Goal: Information Seeking & Learning: Learn about a topic

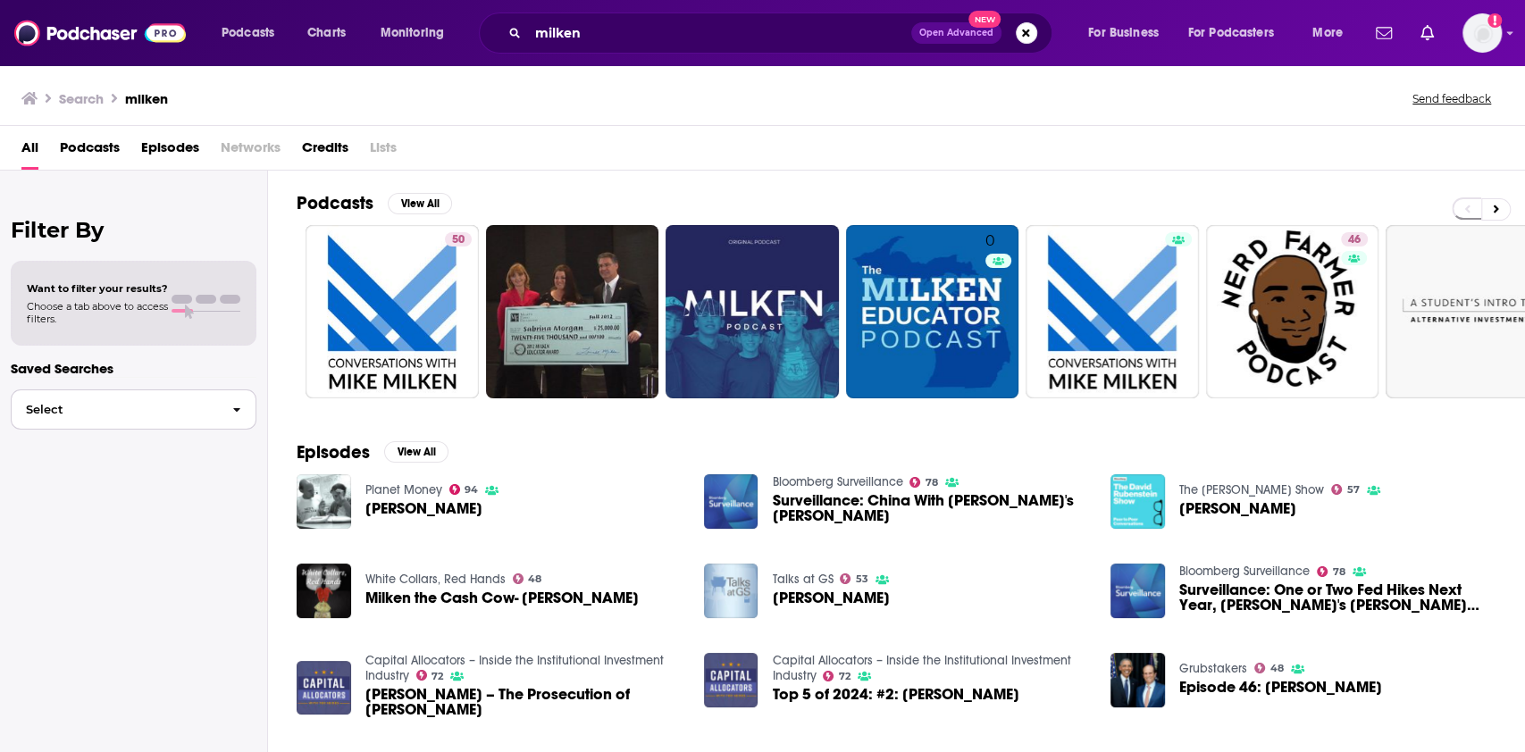
click at [234, 410] on icon "button" at bounding box center [237, 410] width 8 height 13
click at [87, 141] on span "Podcasts" at bounding box center [90, 151] width 60 height 37
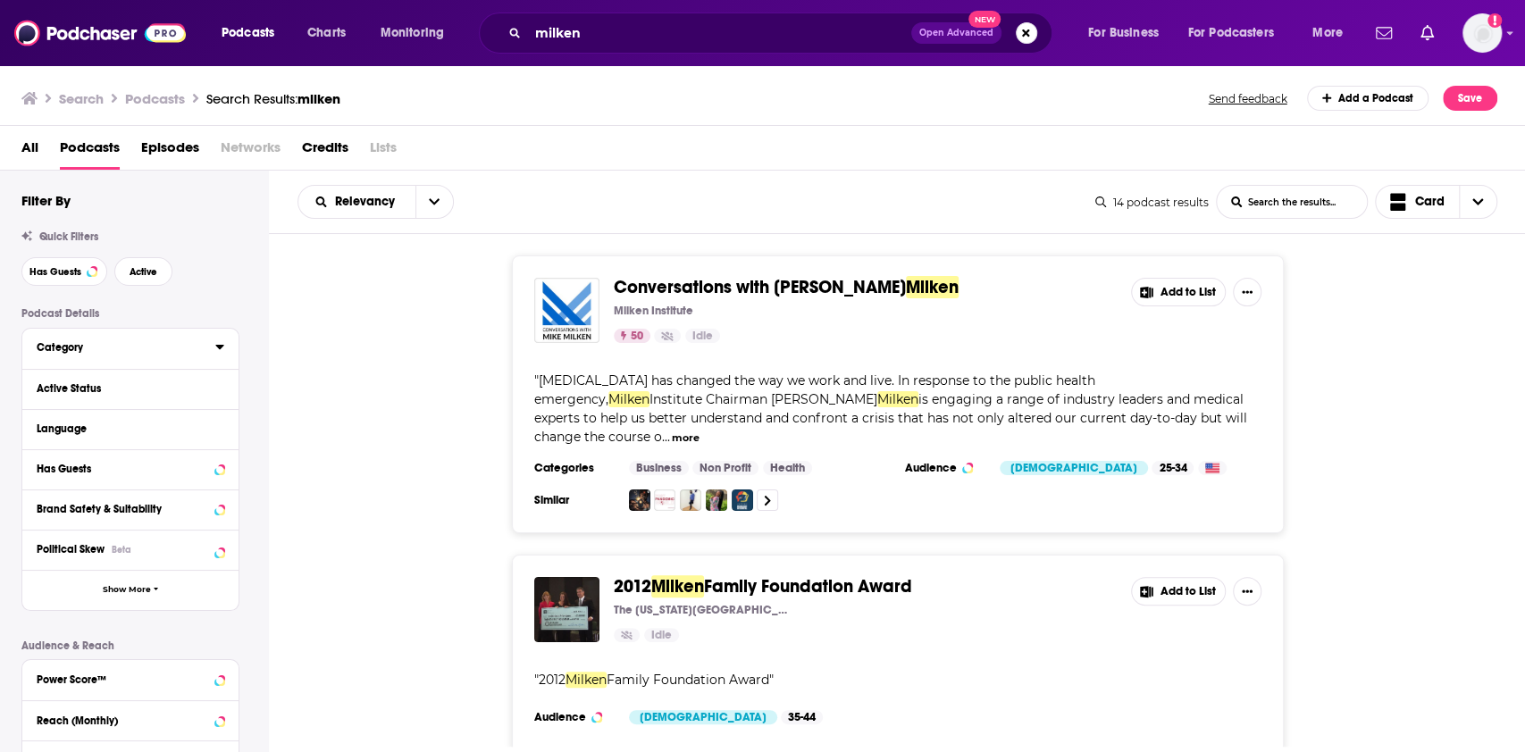
click at [221, 344] on icon at bounding box center [219, 346] width 9 height 14
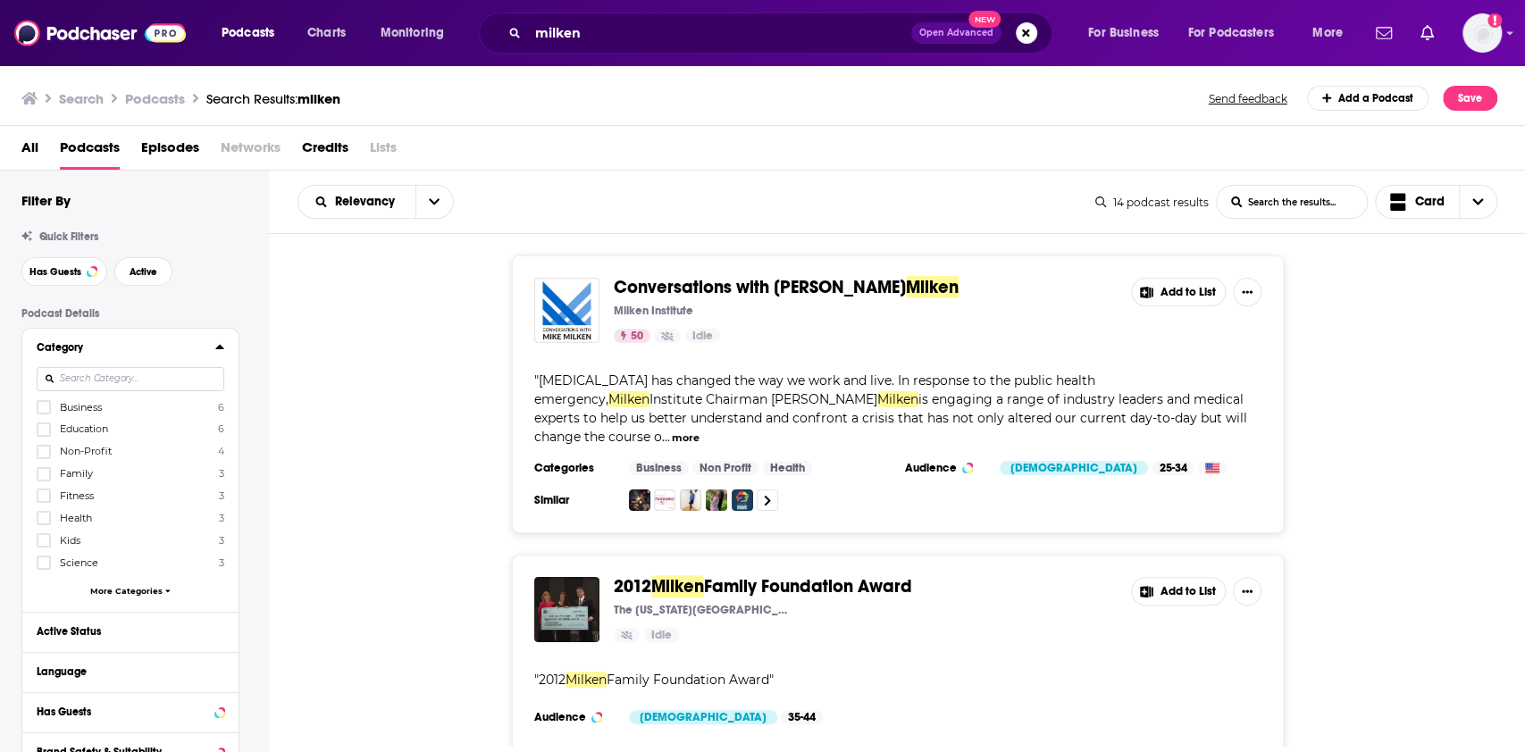
click at [121, 590] on span "More Categories" at bounding box center [126, 591] width 72 height 10
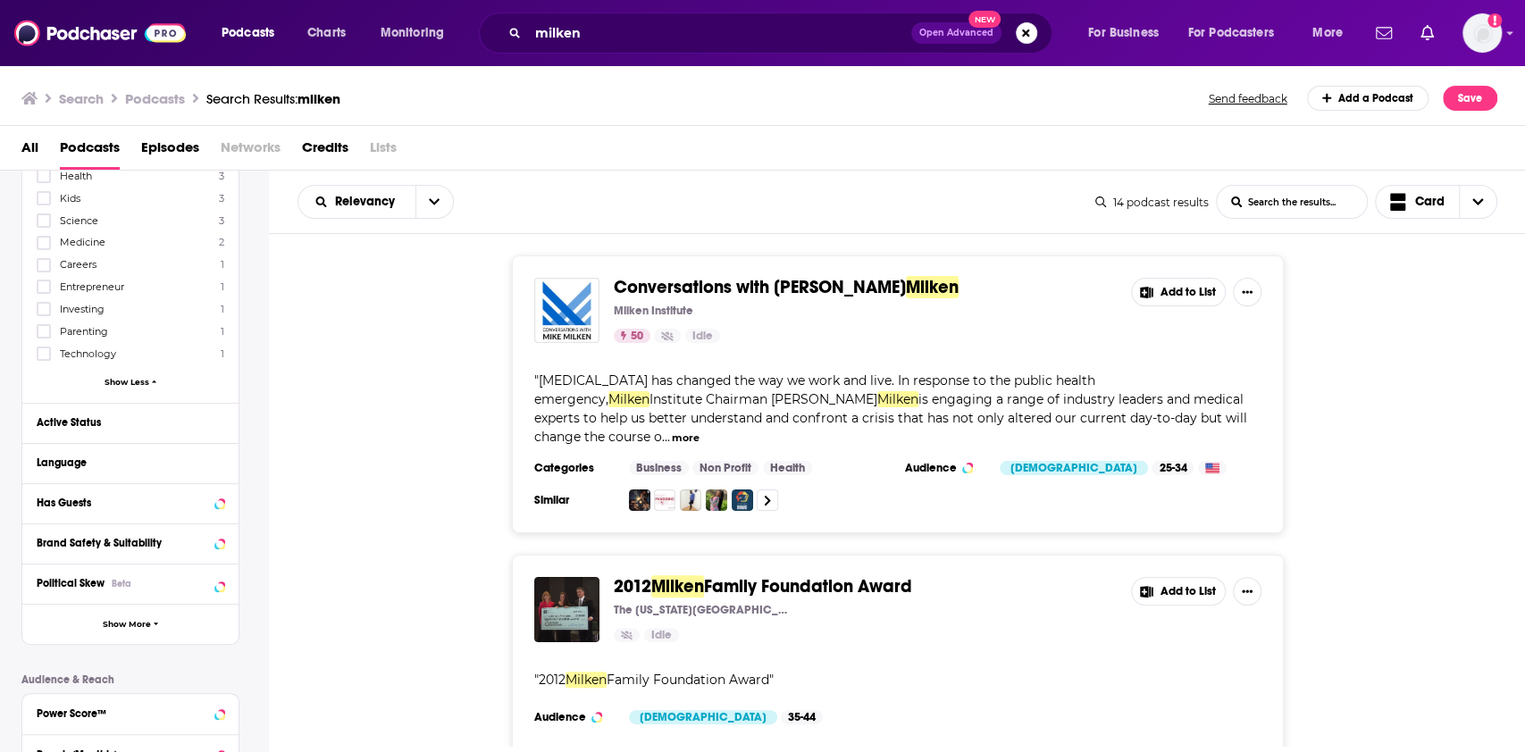
scroll to position [357, 0]
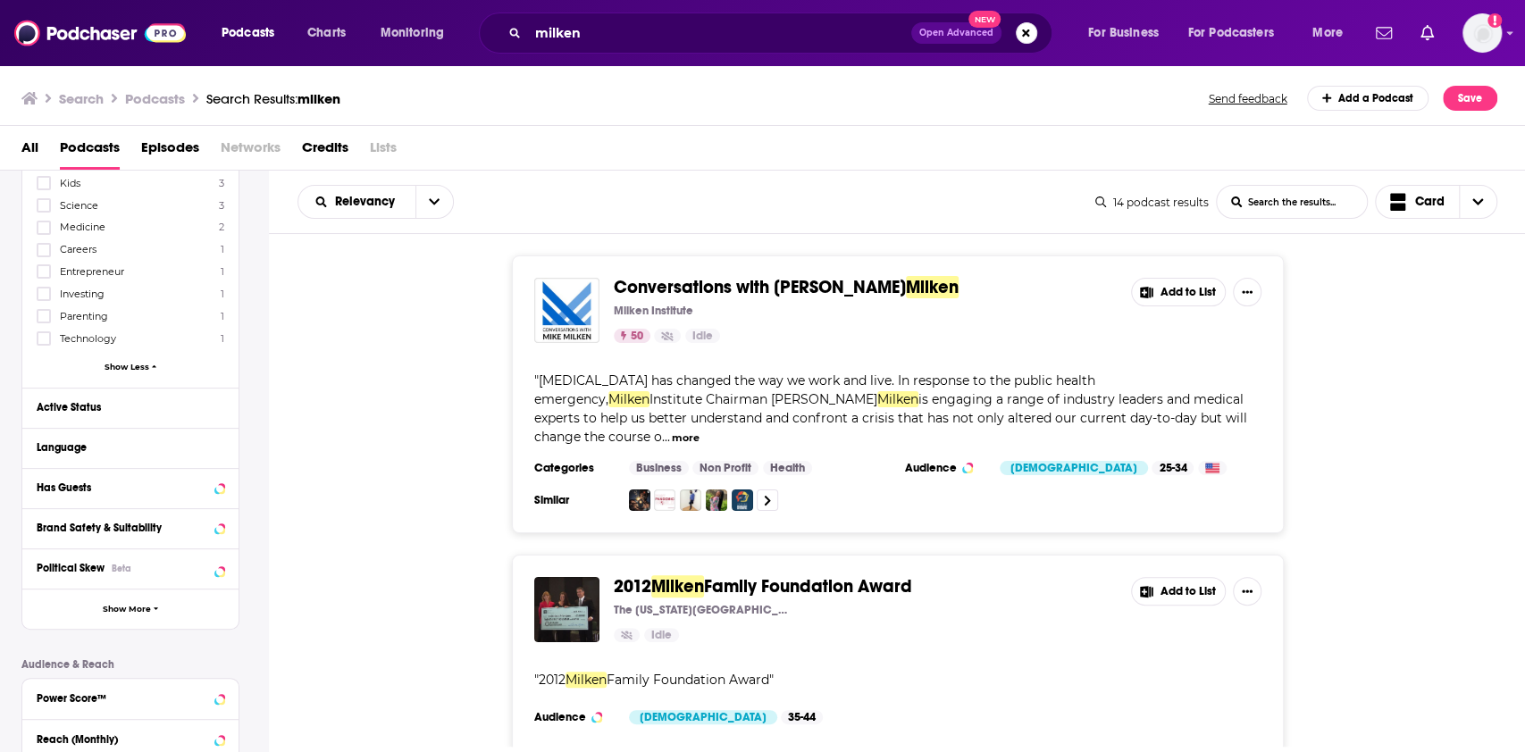
click at [138, 366] on span "Show Less" at bounding box center [127, 367] width 45 height 10
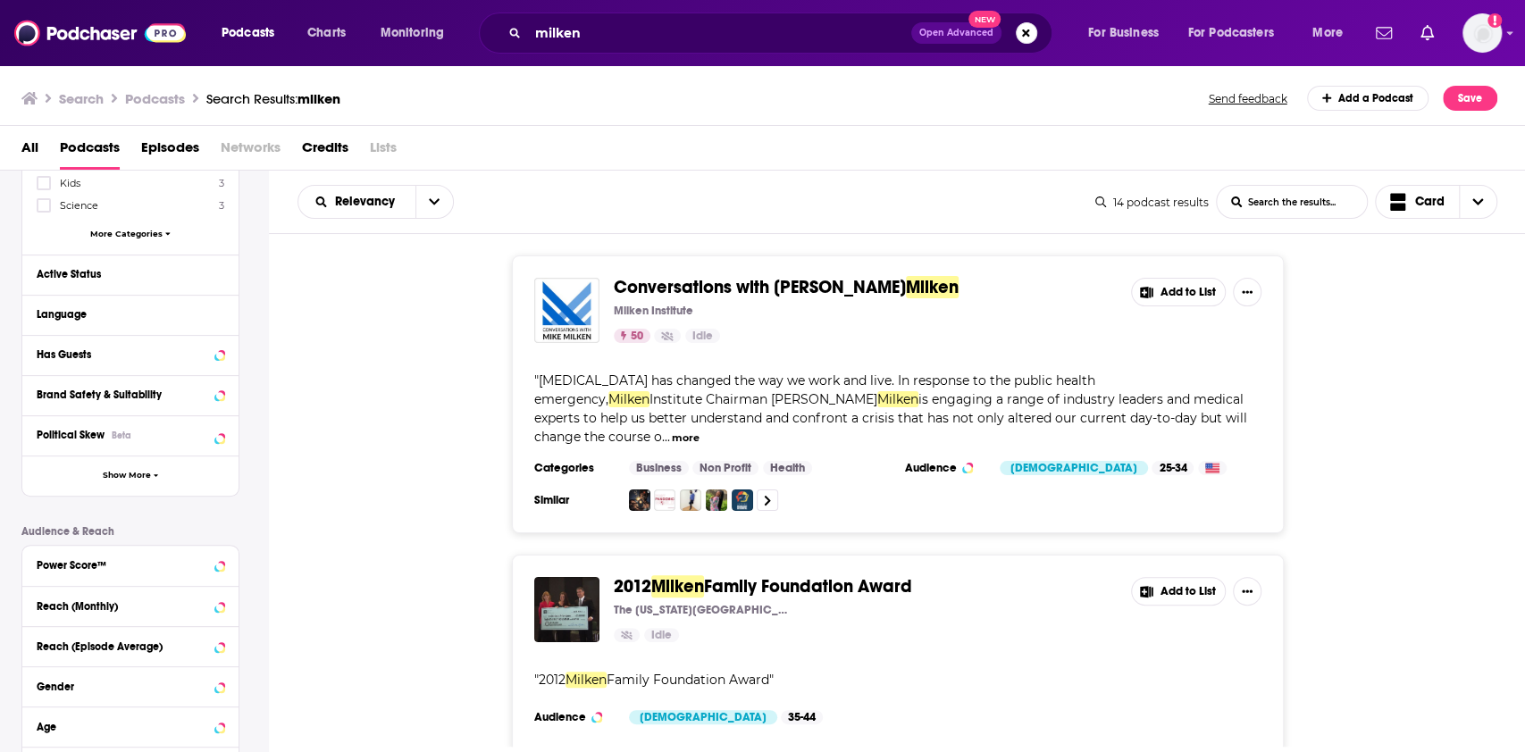
click at [148, 232] on span "More Categories" at bounding box center [126, 234] width 72 height 10
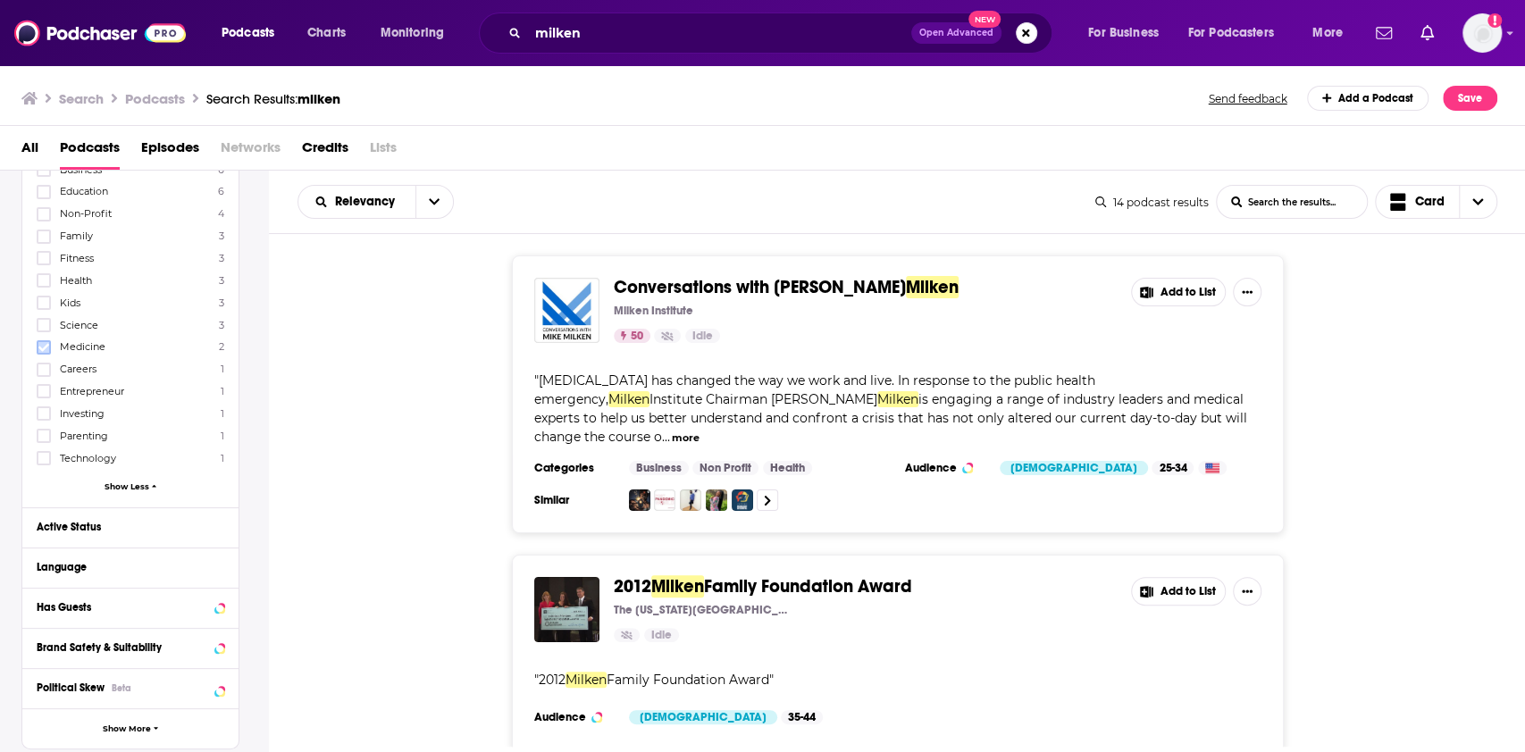
scroll to position [0, 0]
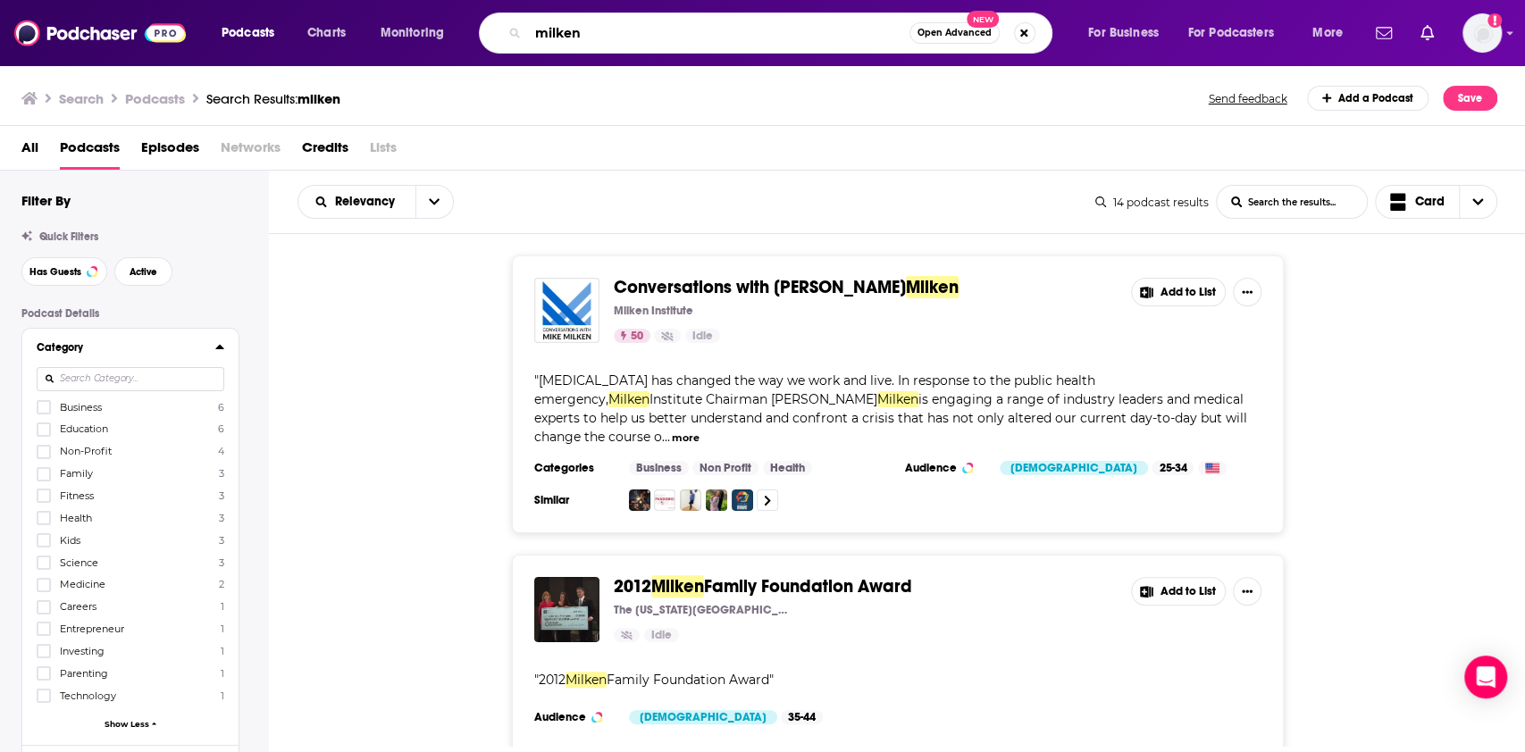
drag, startPoint x: 778, startPoint y: 29, endPoint x: 449, endPoint y: 60, distance: 330.1
click at [449, 60] on div "Podcasts Charts Monitoring milken Open Advanced New For Business For Podcasters…" at bounding box center [762, 33] width 1525 height 66
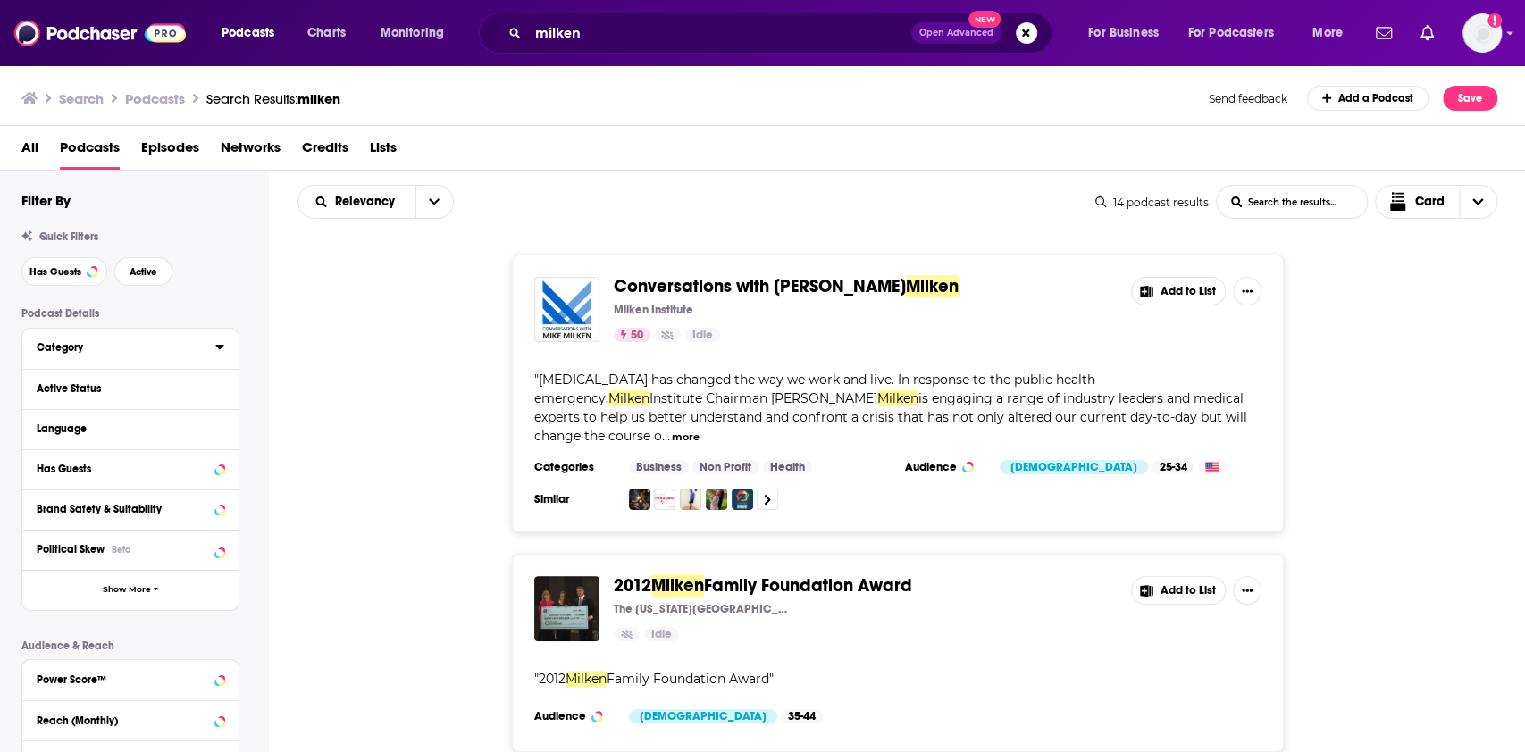
click at [91, 354] on div "Category" at bounding box center [120, 347] width 167 height 13
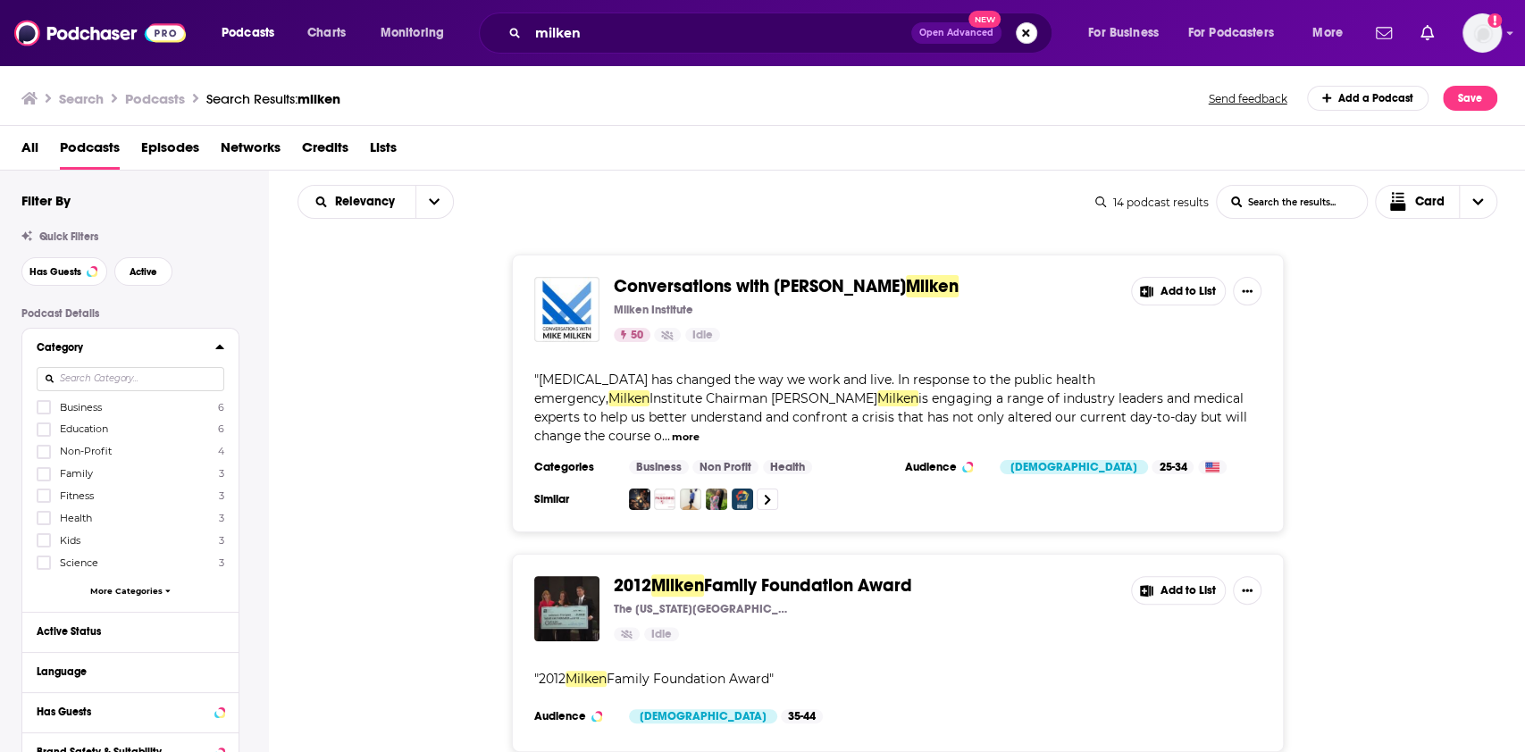
click at [1027, 29] on button "Search podcasts, credits, & more..." at bounding box center [1026, 32] width 21 height 21
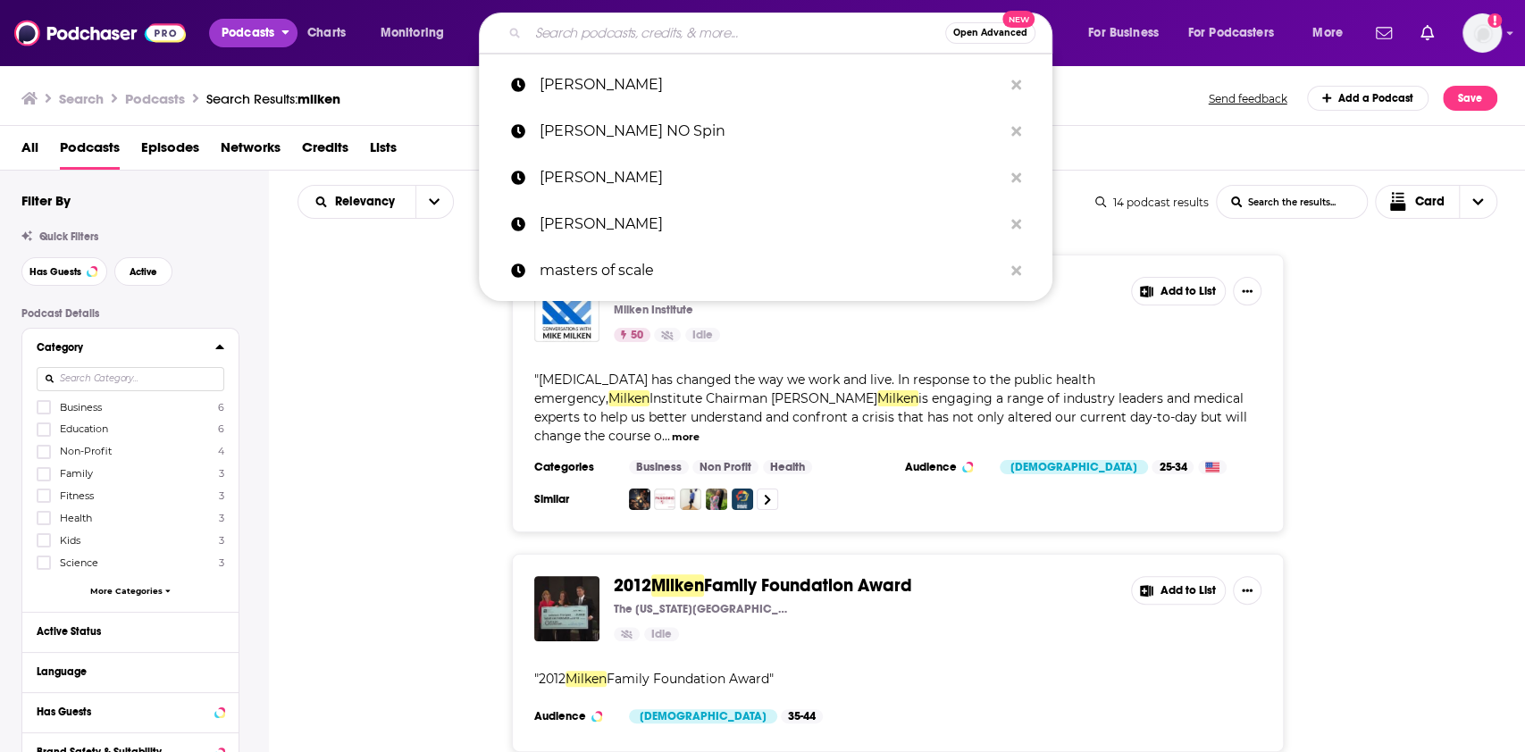
click at [239, 43] on span "Podcasts" at bounding box center [248, 33] width 53 height 25
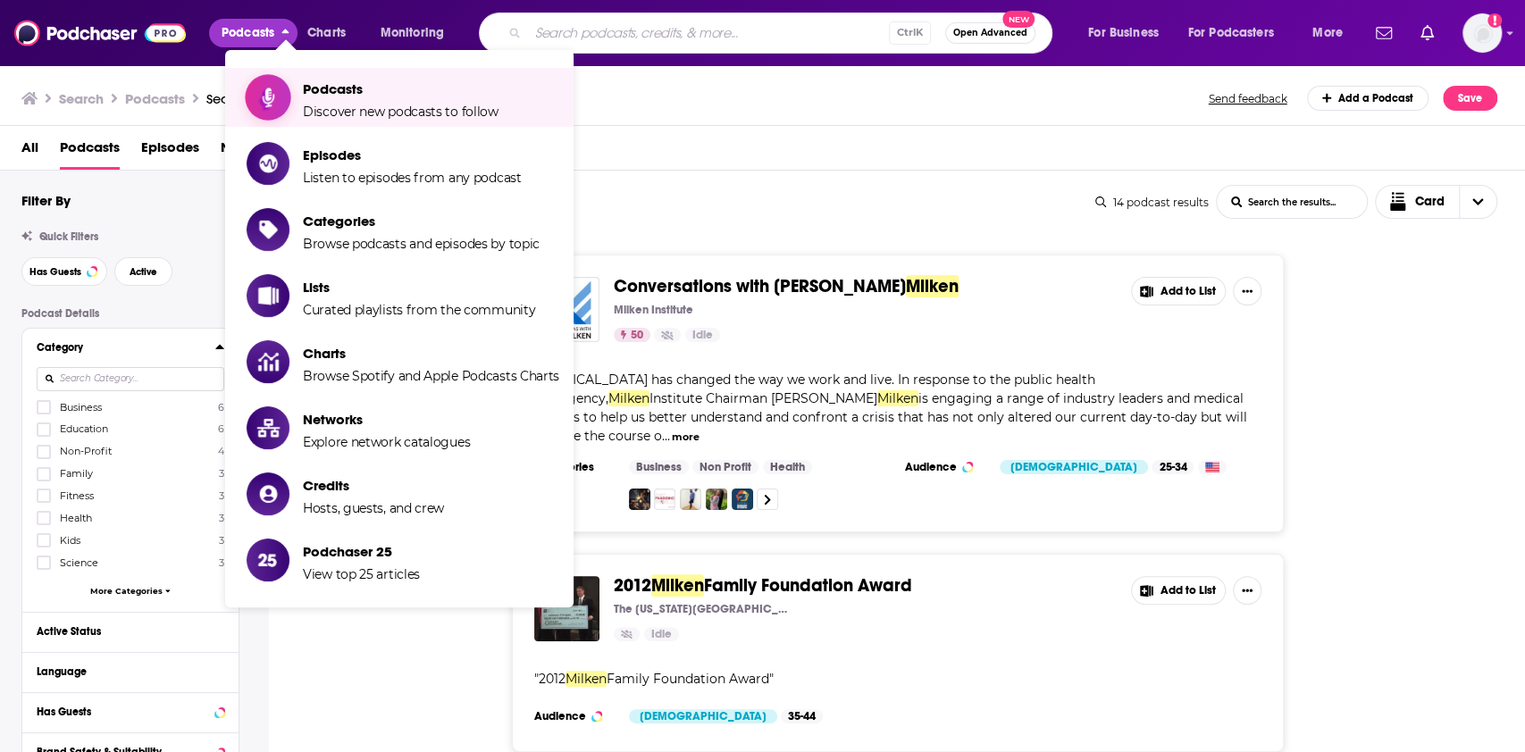
click at [372, 94] on span "Podcasts" at bounding box center [401, 88] width 196 height 17
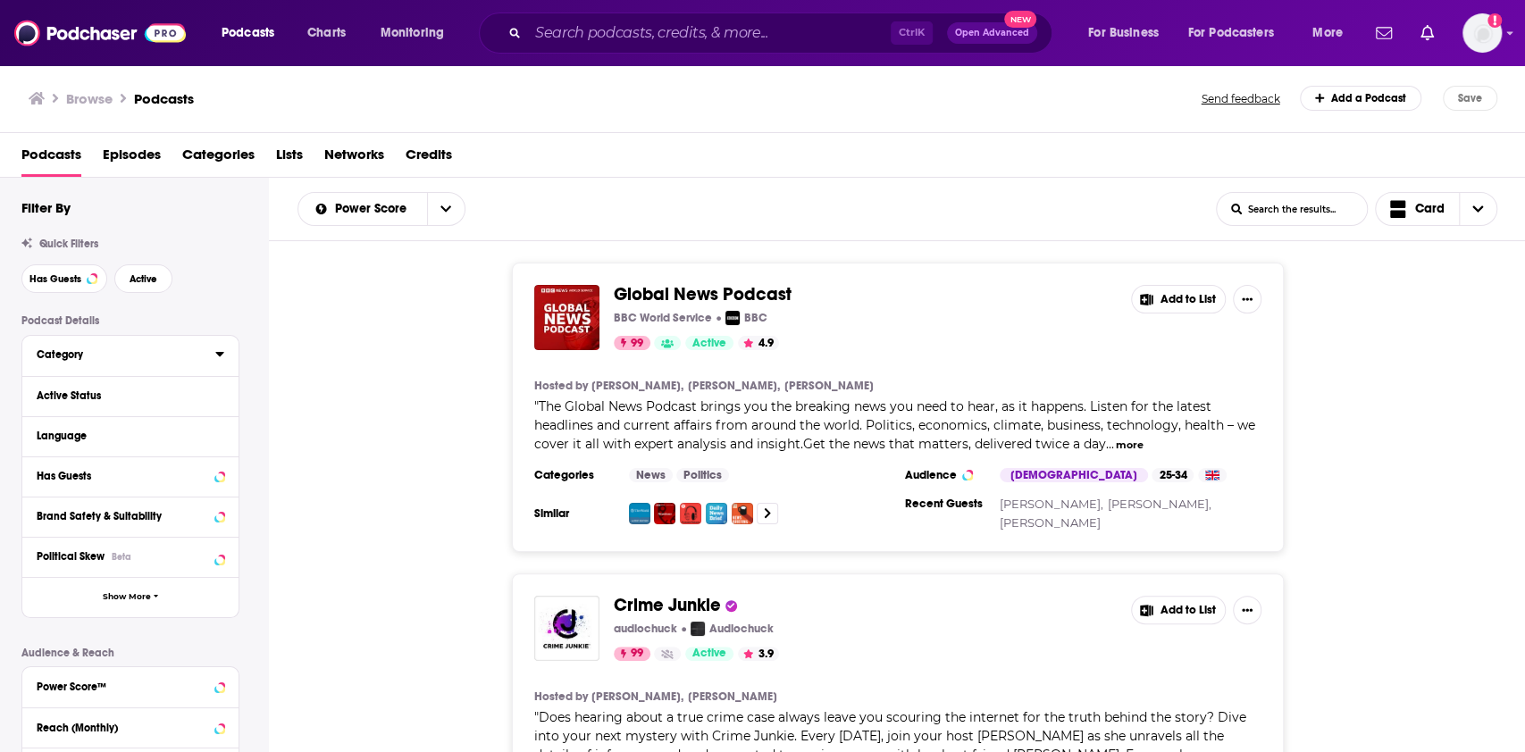
click at [222, 350] on icon at bounding box center [219, 354] width 9 height 14
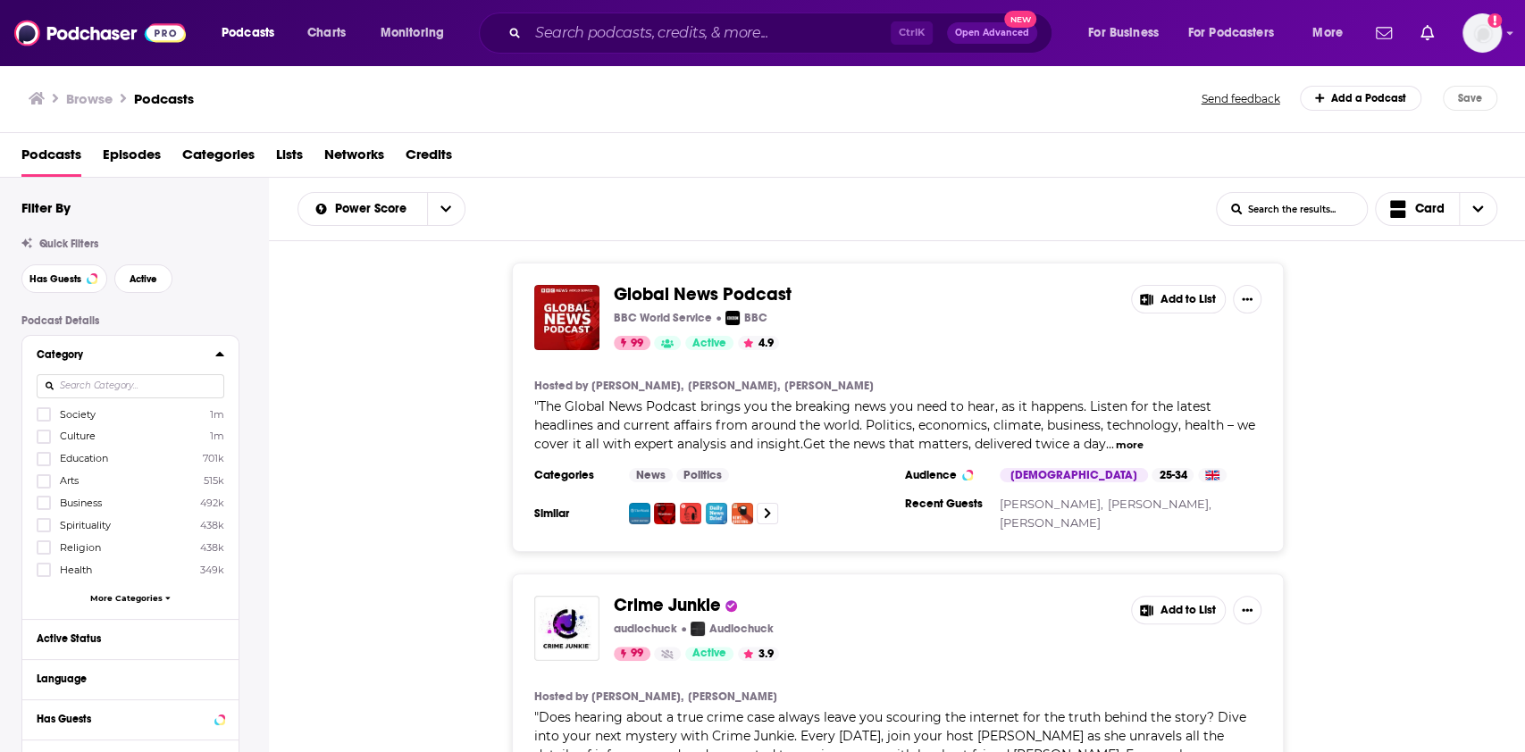
click at [136, 594] on span "More Categories" at bounding box center [126, 598] width 72 height 10
click at [43, 569] on icon at bounding box center [43, 569] width 11 height 8
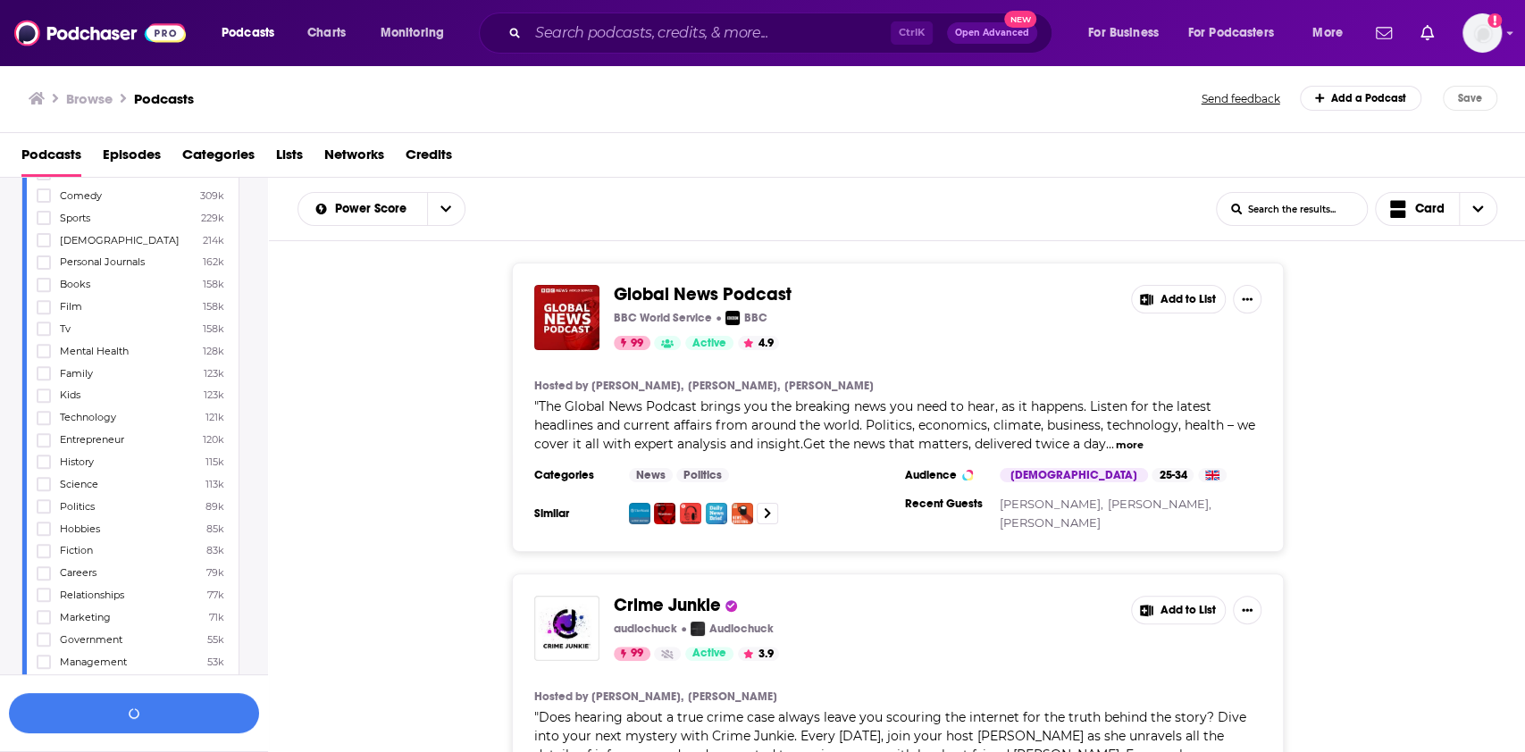
scroll to position [476, 0]
click at [46, 467] on icon at bounding box center [43, 471] width 11 height 8
click at [153, 722] on button "View 10k+ Results" at bounding box center [134, 713] width 250 height 40
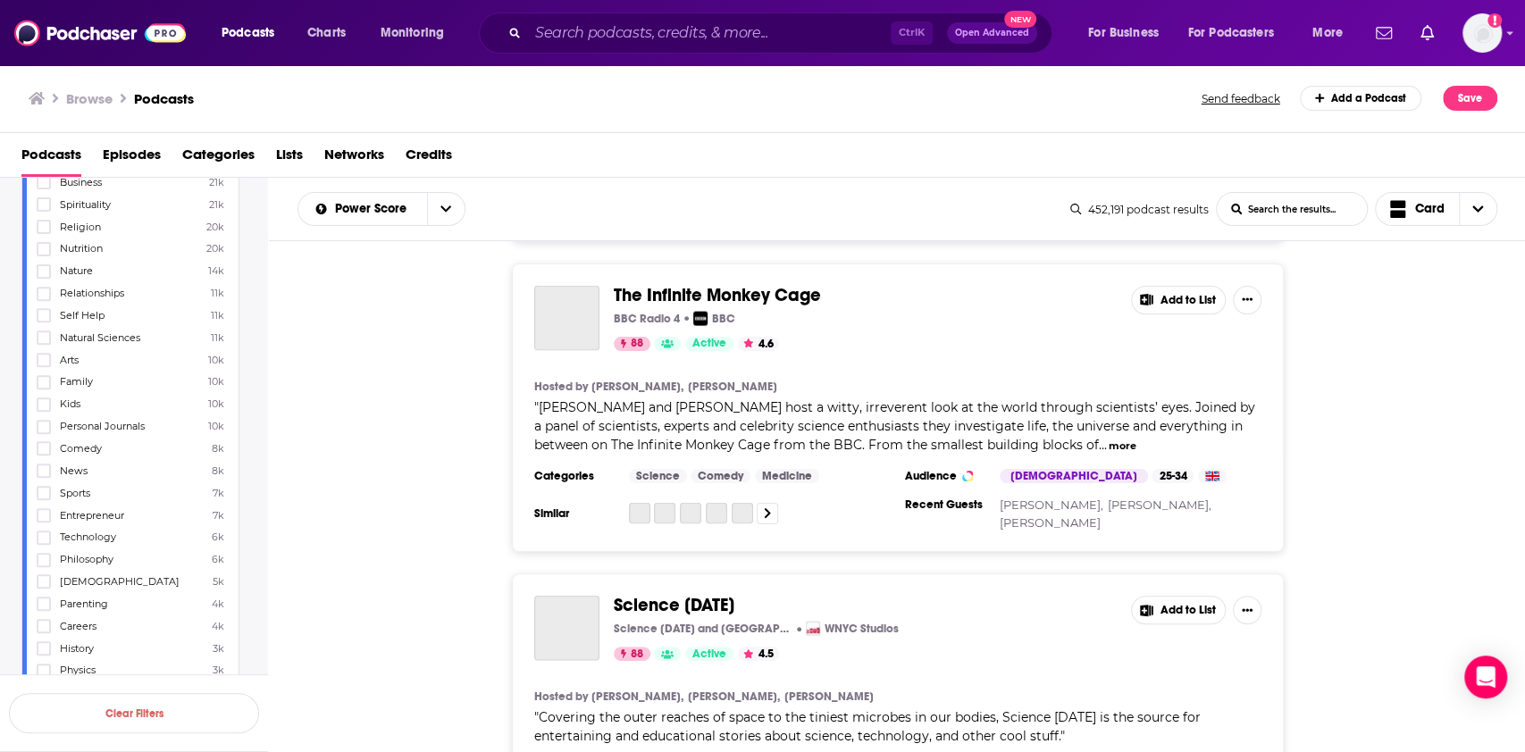
scroll to position [7115, 0]
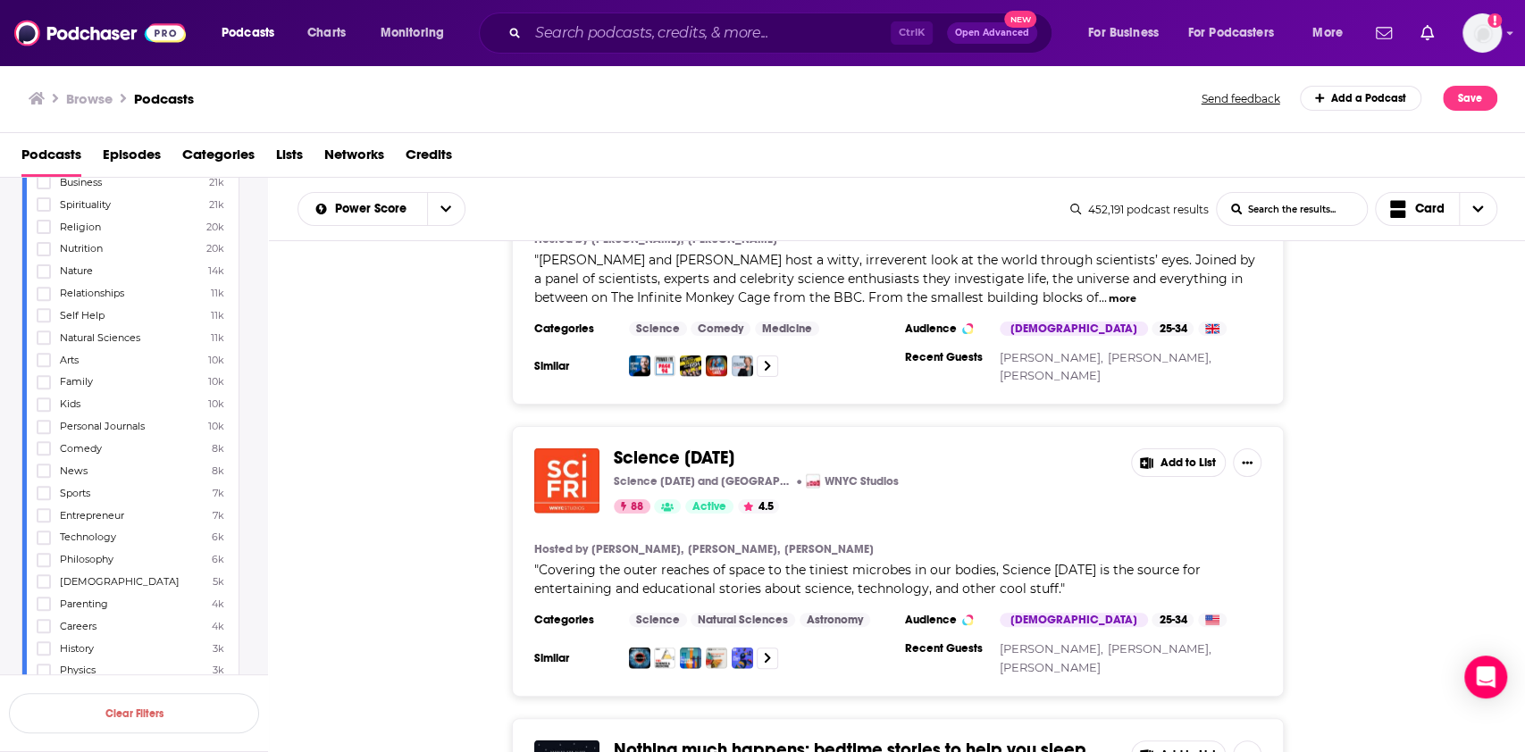
scroll to position [7234, 0]
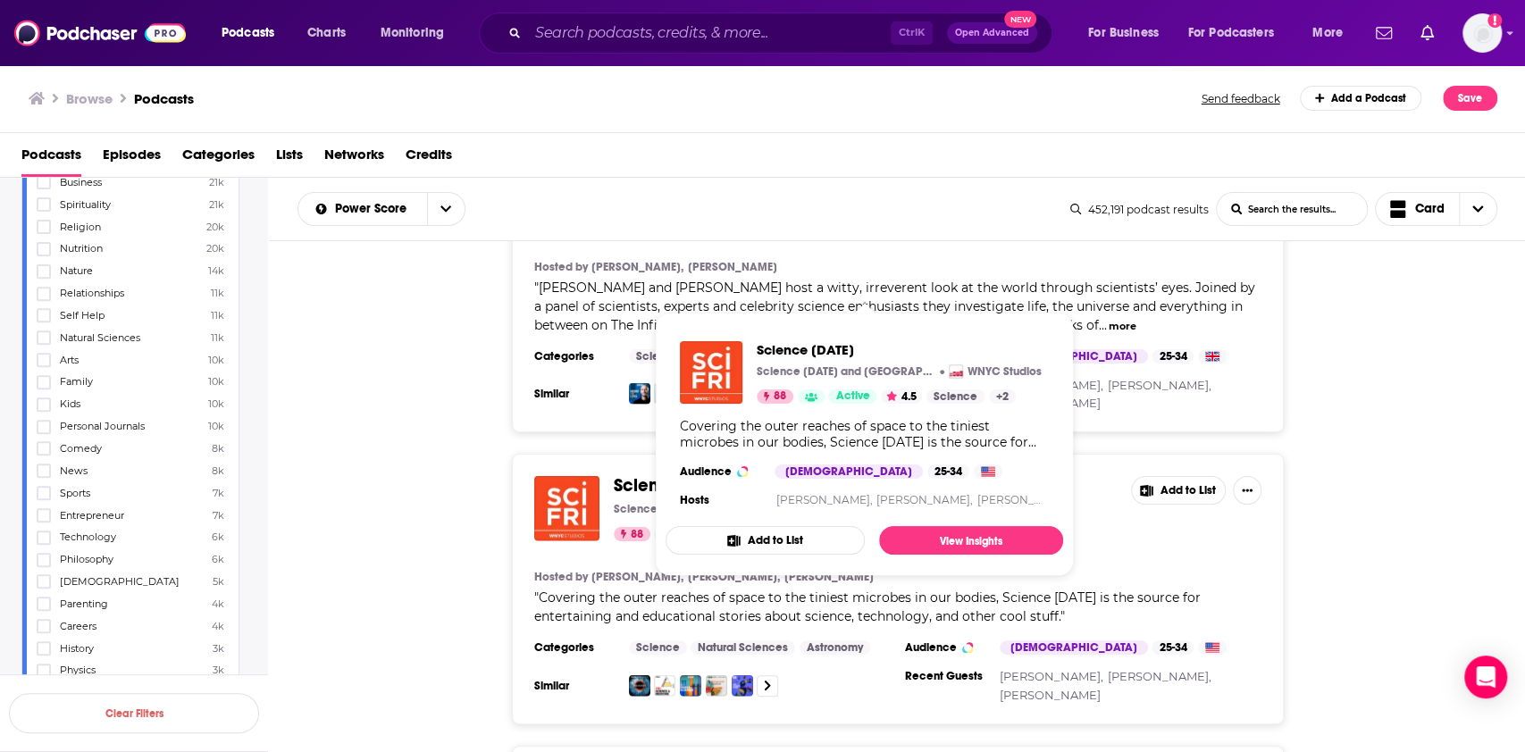
click at [666, 474] on span "Science Friday" at bounding box center [674, 485] width 121 height 22
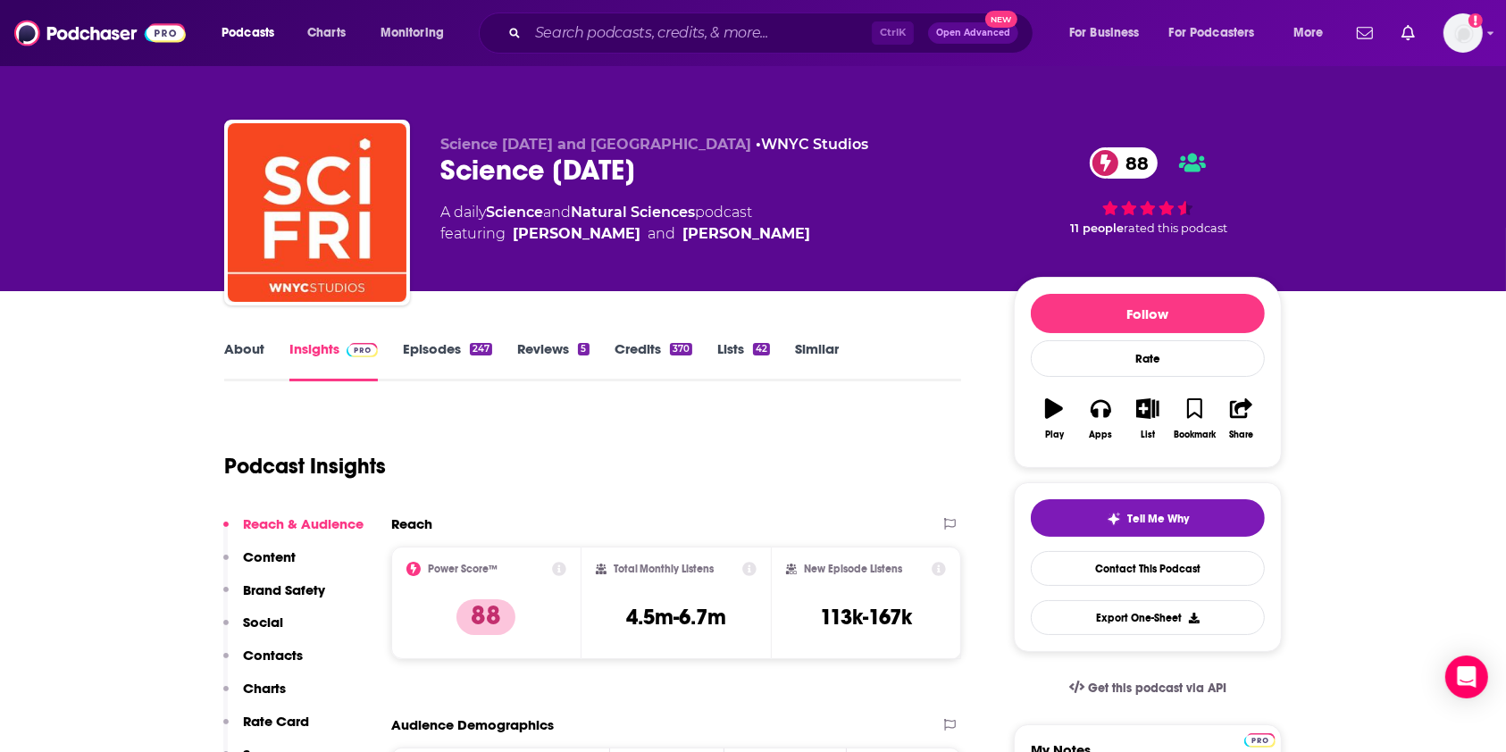
click at [436, 349] on link "Episodes 247" at bounding box center [447, 360] width 89 height 41
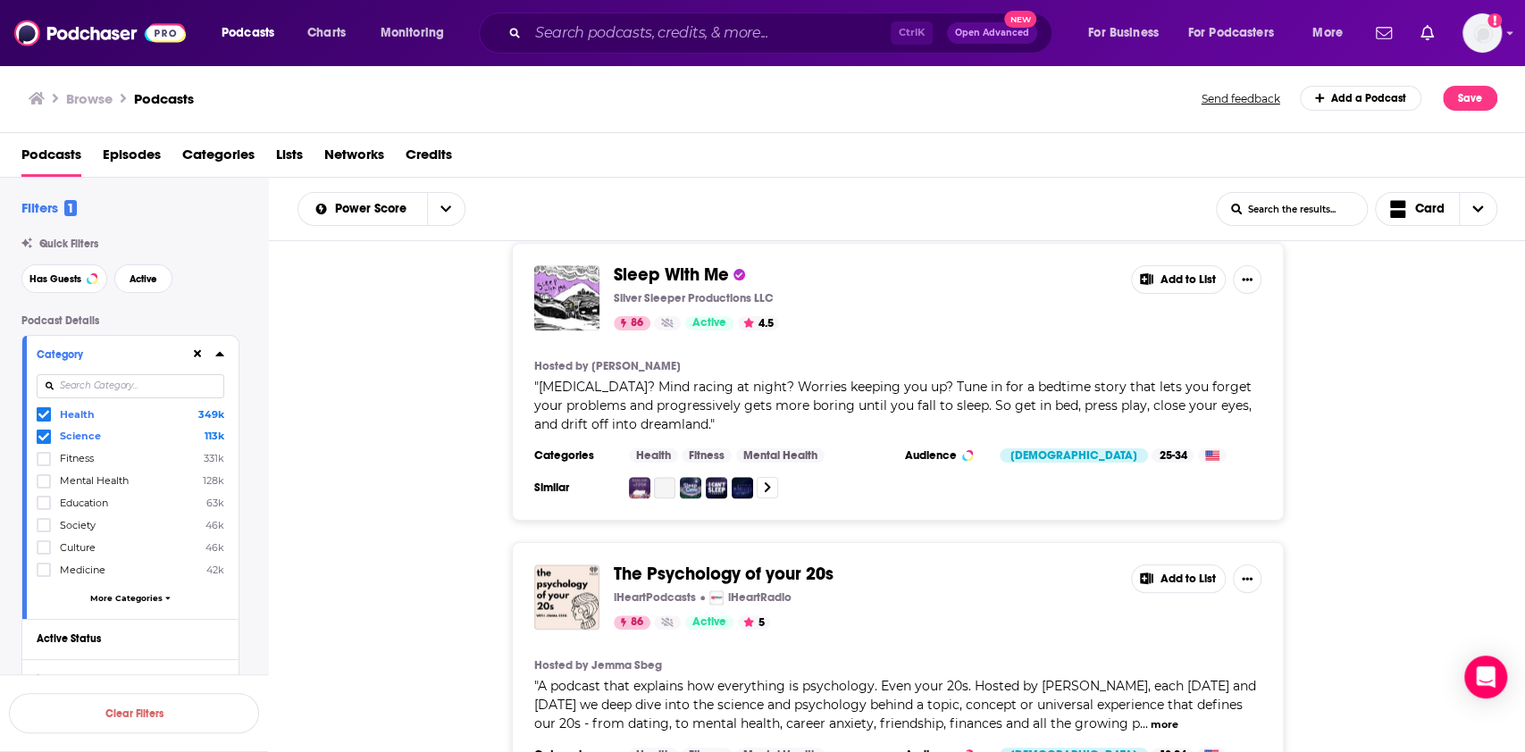
scroll to position [11077, 0]
